Goal: Information Seeking & Learning: Learn about a topic

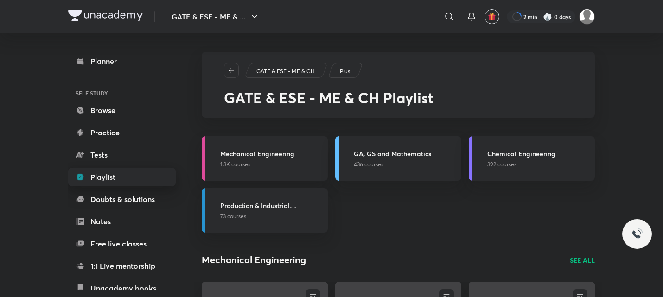
drag, startPoint x: 0, startPoint y: 0, endPoint x: 92, endPoint y: 178, distance: 200.6
click at [92, 178] on link "Playlist" at bounding box center [122, 177] width 108 height 19
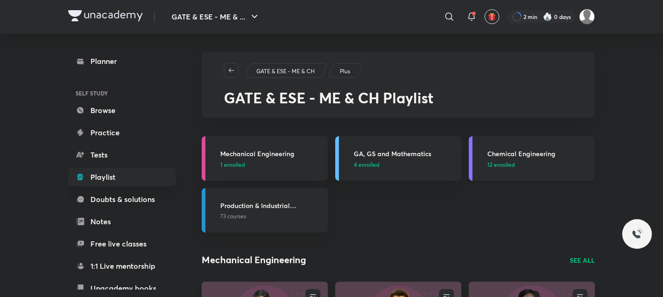
click at [547, 163] on p "12 enrolled" at bounding box center [538, 164] width 102 height 8
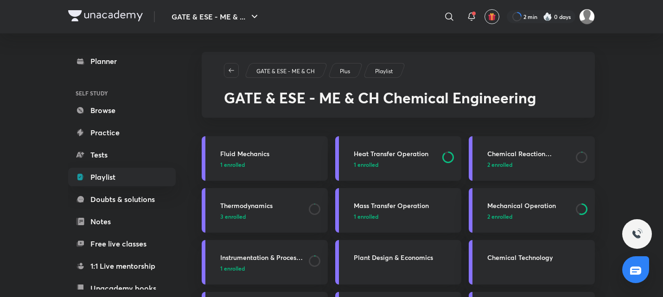
click at [522, 166] on p "2 enrolled" at bounding box center [528, 164] width 83 height 8
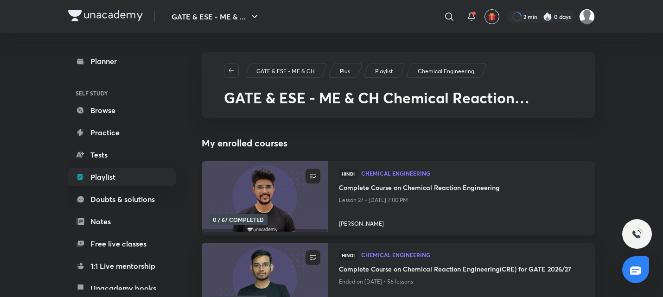
click at [409, 187] on h4 "Complete Course on Chemical Reaction Engineering" at bounding box center [461, 189] width 245 height 12
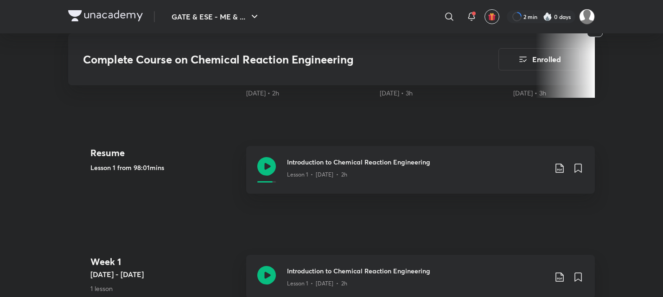
scroll to position [345, 0]
click at [254, 162] on div "Introduction to Chemical Reaction Engineering Lesson 1 • Aug 29 • 2h" at bounding box center [420, 170] width 349 height 48
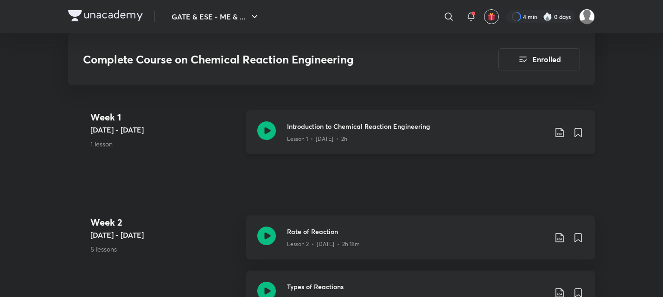
scroll to position [489, 0]
click at [264, 233] on icon at bounding box center [266, 235] width 19 height 19
